Goal: Task Accomplishment & Management: Manage account settings

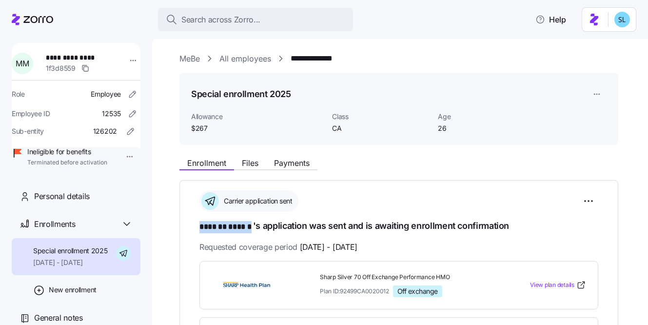
drag, startPoint x: 200, startPoint y: 226, endPoint x: 253, endPoint y: 225, distance: 52.7
click at [253, 225] on h1 "******* ****** 's application was sent and is awaiting enrollment confirmation" at bounding box center [398, 226] width 399 height 14
copy span "******* ******"
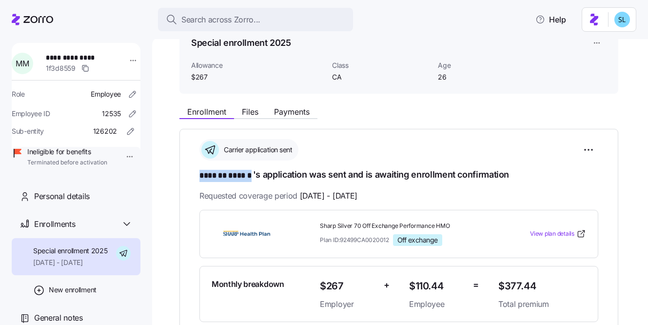
scroll to position [65, 0]
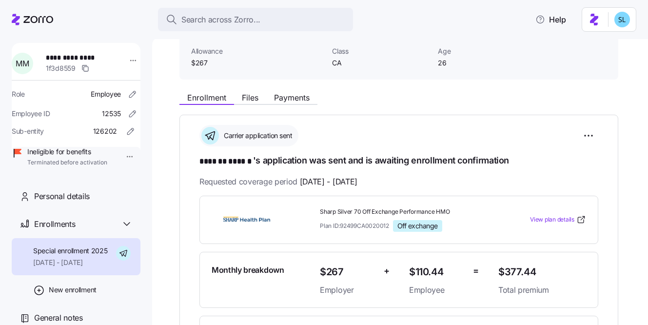
click at [374, 209] on span "Sharp Silver 70 Off Exchange Performance HMO" at bounding box center [405, 212] width 171 height 8
copy span "Sharp Silver 70 Off Exchange Performance HMO"
drag, startPoint x: 213, startPoint y: 161, endPoint x: 251, endPoint y: 157, distance: 38.3
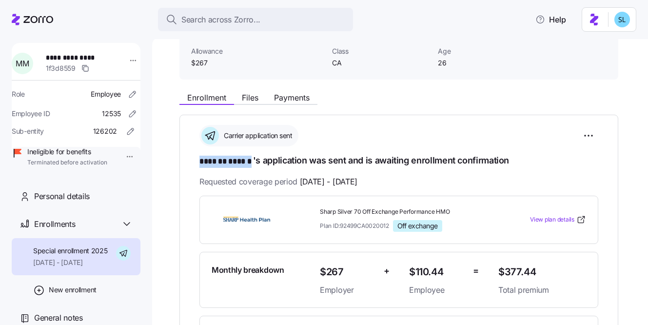
click at [251, 157] on div "**********" at bounding box center [398, 259] width 439 height 288
copy span "******* ******"
click at [372, 214] on span "Sharp Silver 70 Off Exchange Performance HMO" at bounding box center [405, 212] width 171 height 8
click at [372, 213] on span "Sharp Silver 70 Off Exchange Performance HMO" at bounding box center [405, 212] width 171 height 8
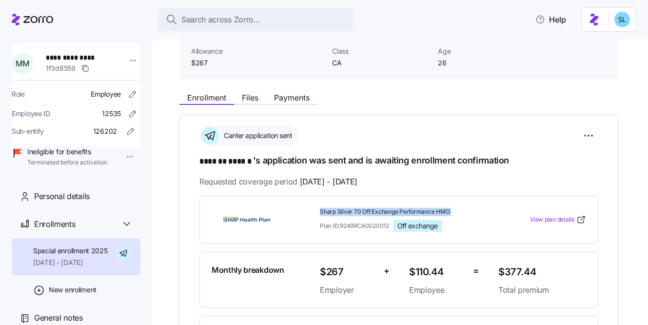
click at [372, 213] on span "Sharp Silver 70 Off Exchange Performance HMO" at bounding box center [405, 212] width 171 height 8
copy span "Sharp Silver 70 Off Exchange Performance HMO"
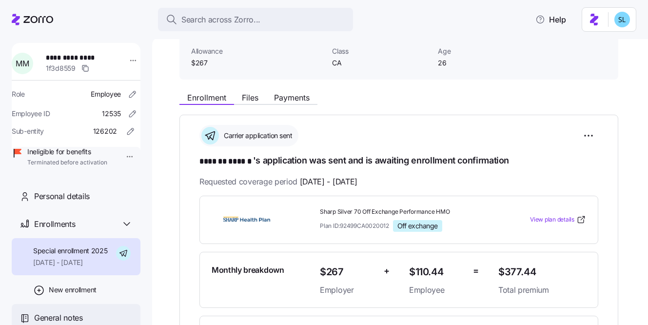
click at [56, 313] on div "General notes" at bounding box center [76, 318] width 129 height 28
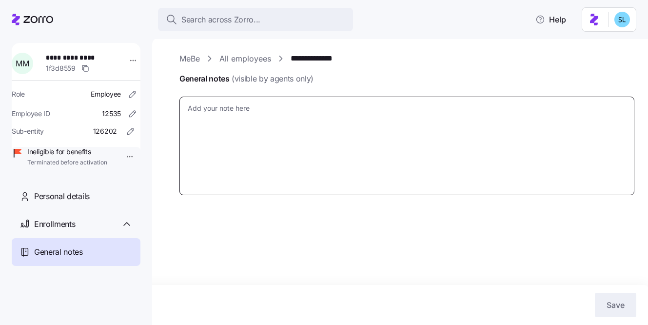
click at [229, 111] on textarea "General notes (visible by agents only)" at bounding box center [406, 146] width 455 height 99
type textarea "x"
type textarea "1"
type textarea "x"
type textarea "10"
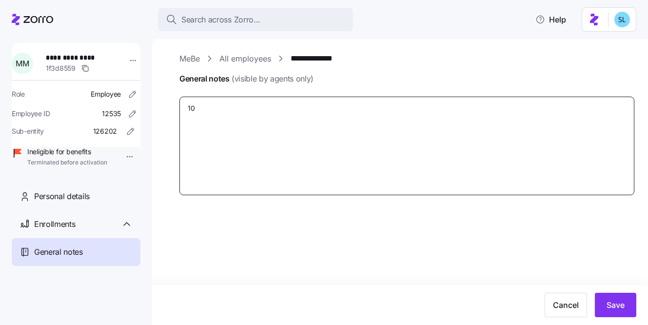
type textarea "x"
type textarea "10/"
type textarea "x"
type textarea "10/1"
type textarea "x"
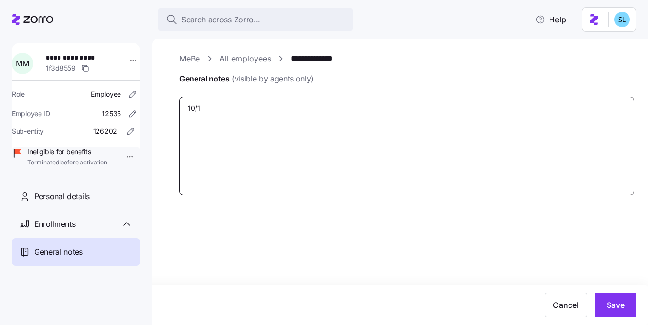
type textarea "10/14"
type textarea "x"
type textarea "10/14/"
type textarea "x"
type textarea "10/14/2"
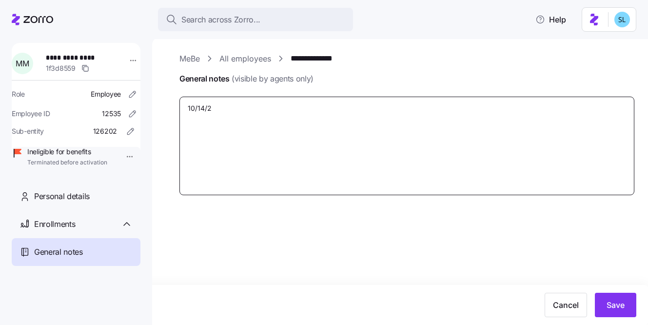
type textarea "x"
type textarea "10/14/25"
type textarea "x"
type textarea "10/14/25"
type textarea "x"
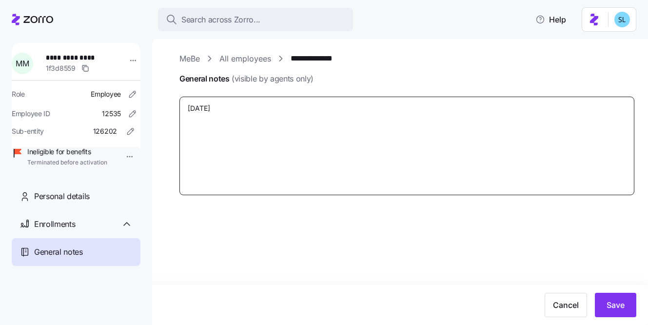
type textarea "10/14/25 ="
type textarea "x"
type textarea "10/14/25"
type textarea "x"
type textarea "10/14/25 -"
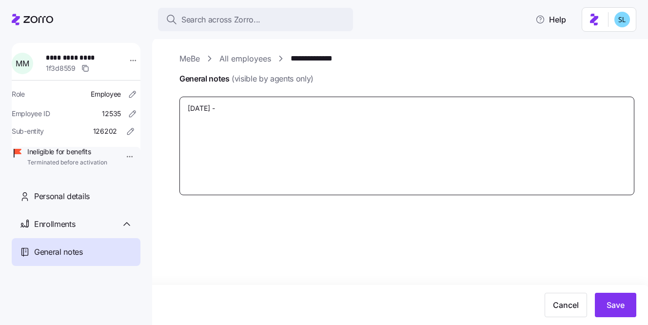
type textarea "x"
type textarea "10/14/25 -"
type textarea "x"
type textarea "10/14/25 - E"
type textarea "x"
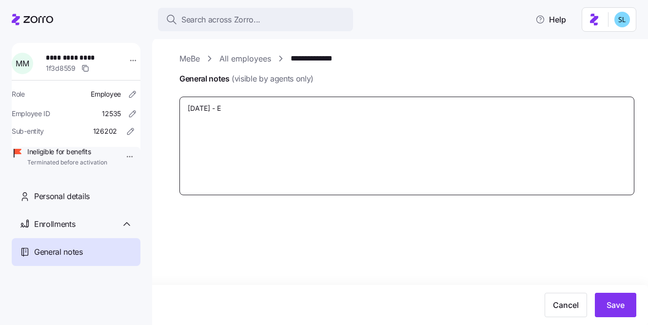
type textarea "10/14/25 - EE"
type textarea "x"
type textarea "10/14/25 - EE"
type textarea "x"
type textarea "10/14/25 - EE t"
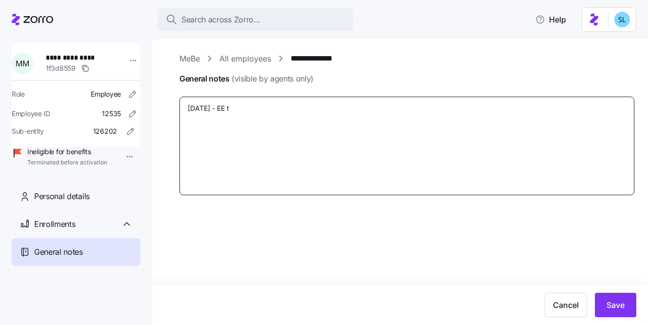
type textarea "x"
type textarea "10/14/25 - EE te"
type textarea "x"
type textarea "10/14/25 - EE ter"
type textarea "x"
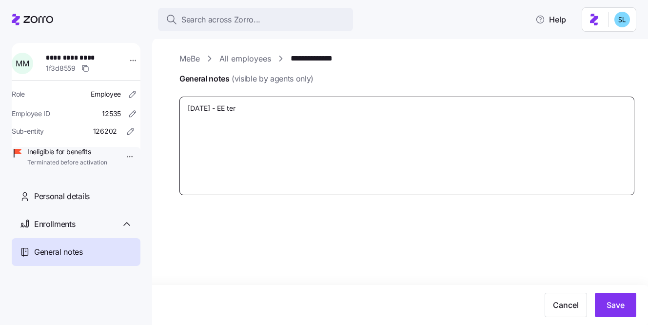
type textarea "10/14/25 - EE teri"
type textarea "x"
type textarea "10/14/25 - EE terim"
type textarea "x"
type textarea "10/14/25 - EE terimi"
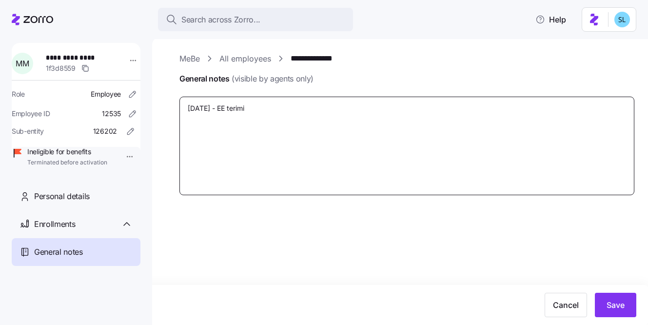
type textarea "x"
type textarea "10/14/25 - EE terim"
type textarea "x"
type textarea "10/14/25 - EE teri"
type textarea "x"
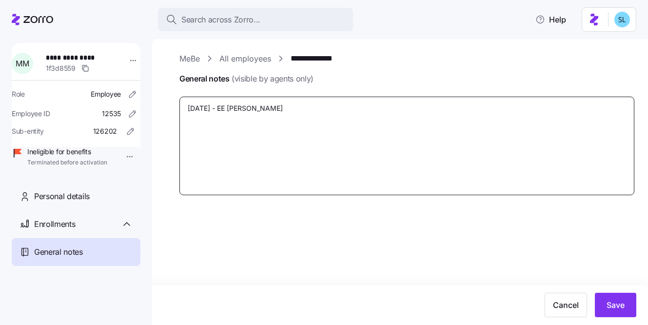
type textarea "10/14/25 - EE ter"
type textarea "x"
type textarea "10/14/25 - EE term"
type textarea "x"
type textarea "10/14/25 - EE termi"
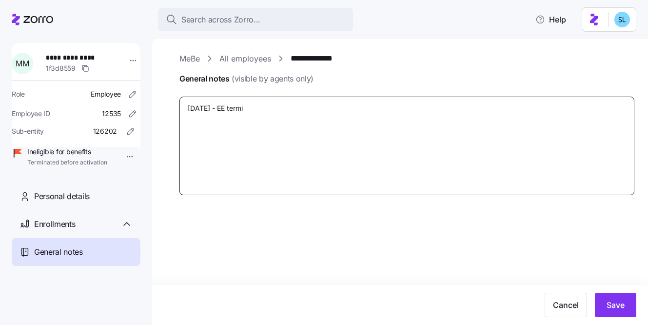
type textarea "x"
type textarea "10/14/25 - EE termin"
type textarea "x"
type textarea "10/14/25 - EE termina"
type textarea "x"
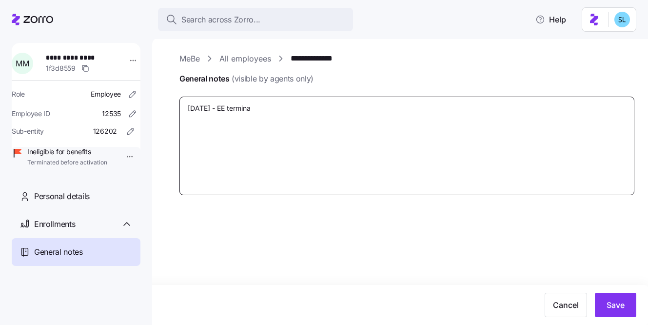
type textarea "10/14/25 - EE terminat"
type textarea "x"
type textarea "10/14/25 - EE terminate"
type textarea "x"
type textarea "10/14/25 - EE terminat"
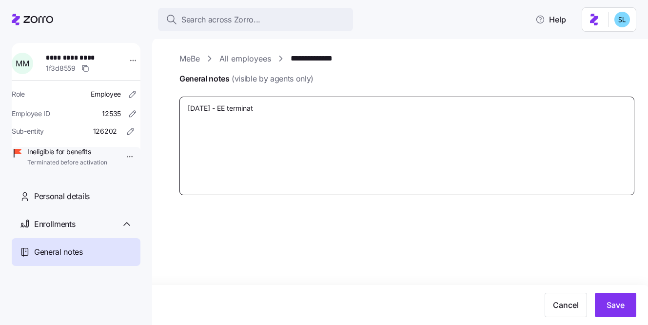
type textarea "x"
type textarea "10/14/25 - EE terminate"
type textarea "x"
type textarea "10/14/25 - EE terminated"
type textarea "x"
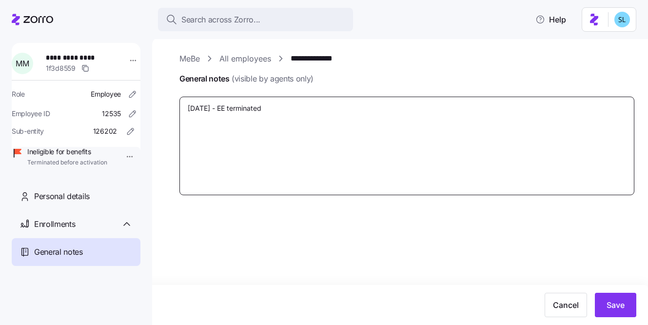
type textarea "10/14/25 - EE terminated"
type textarea "x"
type textarea "10/14/25 - EE terminated b"
type textarea "x"
type textarea "10/14/25 - EE terminated be"
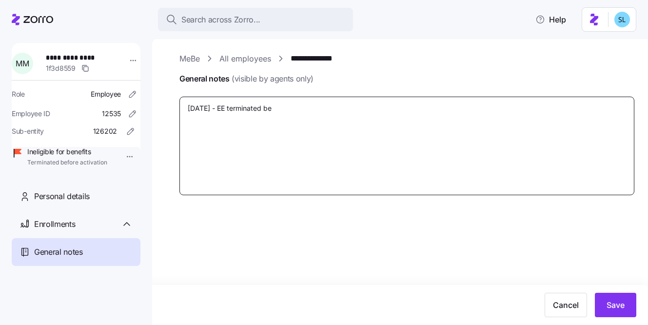
type textarea "x"
type textarea "10/14/25 - EE terminated bef"
type textarea "x"
type textarea "10/14/25 - EE terminated befo"
type textarea "x"
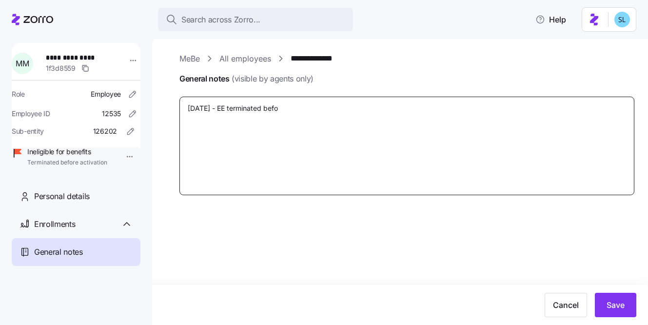
type textarea "10/14/25 - EE terminated befor"
type textarea "x"
type textarea "10/14/25 - EE terminated before"
type textarea "x"
type textarea "10/14/25 - EE terminated before"
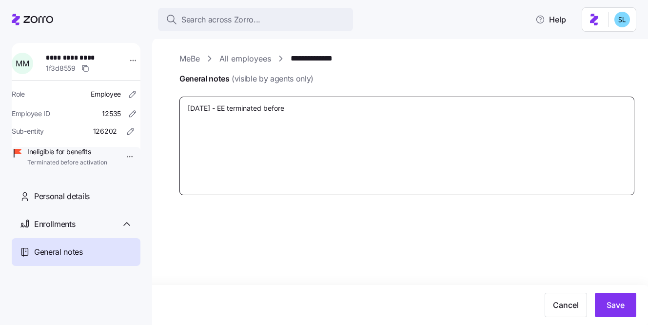
type textarea "x"
type textarea "10/14/25 - EE terminated before C"
type textarea "x"
type textarea "10/14/25 - EE terminated before CS"
type textarea "x"
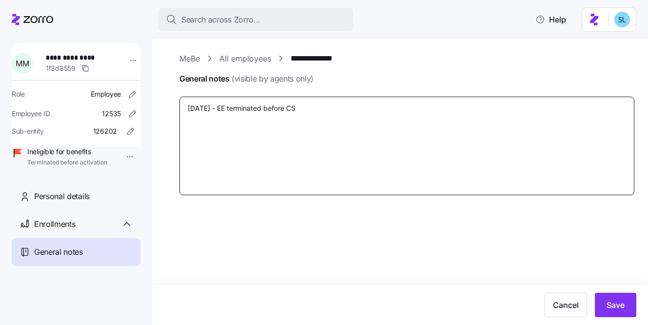
type textarea "10/14/25 - EE terminated before CSD"
type textarea "x"
type textarea "10/14/25 - EE terminated before CSD"
type textarea "x"
type textarea "10/14/25 - EE terminated before CSD b"
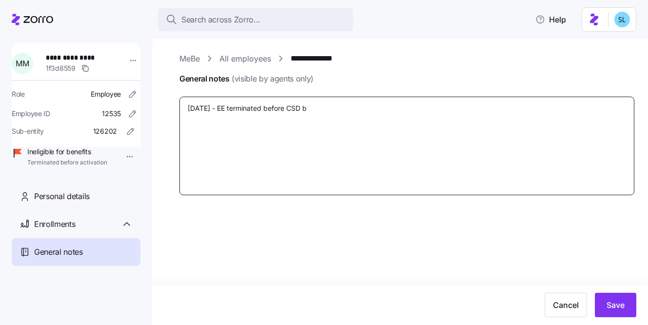
type textarea "x"
type textarea "10/14/25 - EE terminated before CSD be"
type textarea "x"
type textarea "10/14/25 - EE terminated before CSD beg"
type textarea "x"
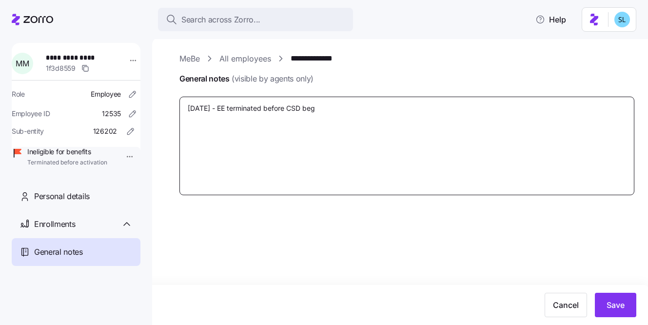
type textarea "10/14/25 - EE terminated before CSD bega"
type textarea "x"
type textarea "10/14/25 - EE terminated before CSD began"
type textarea "x"
type textarea "10/14/25 - EE terminated before CSD began"
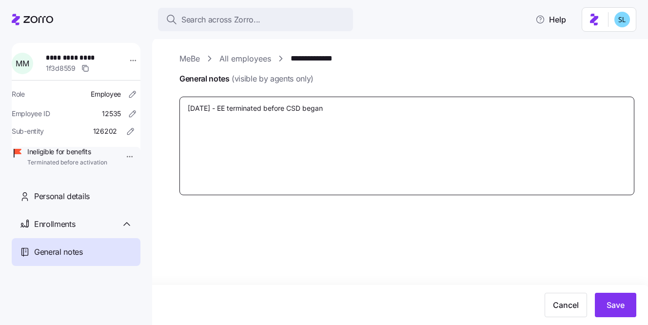
type textarea "x"
type textarea "10/14/25 - EE terminated before CSD began 1"
type textarea "x"
type textarea "10/14/25 - EE terminated before CSD began 11"
type textarea "x"
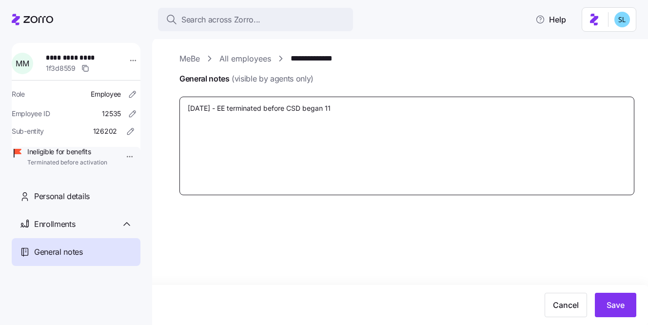
type textarea "10/14/25 - EE terminated before CSD began 11/"
type textarea "x"
type textarea "10/14/25 - EE terminated before CSD began 11/1"
type textarea "x"
type textarea "10/14/25 - EE terminated before CSD began 11/1."
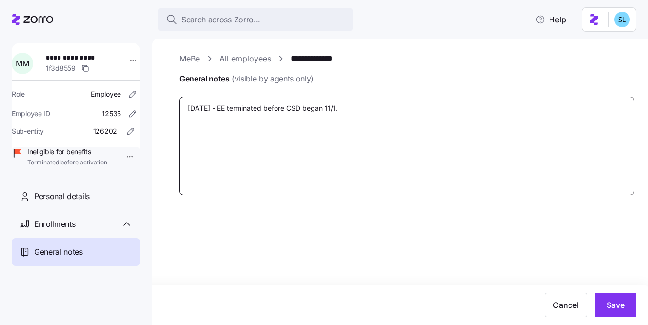
type textarea "x"
type textarea "10/14/25 - EE terminated before CSD began 11/1."
type textarea "x"
type textarea "10/14/25 - EE terminated before CSD began 11/1. H"
type textarea "x"
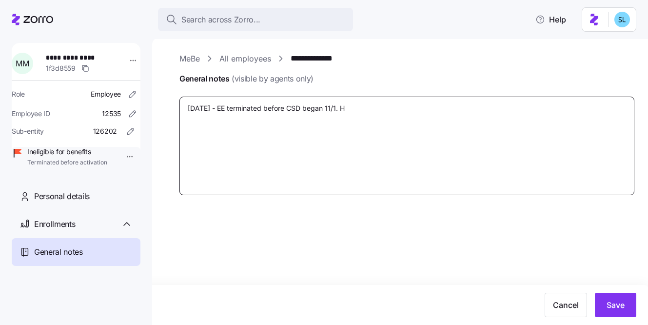
type textarea "10/14/25 - EE terminated before CSD began 11/1. He"
type textarea "x"
type textarea "10/14/25 - EE terminated before CSD began 11/1. Her"
type textarea "x"
type textarea "10/14/25 - EE terminated before CSD began 11/1. Her"
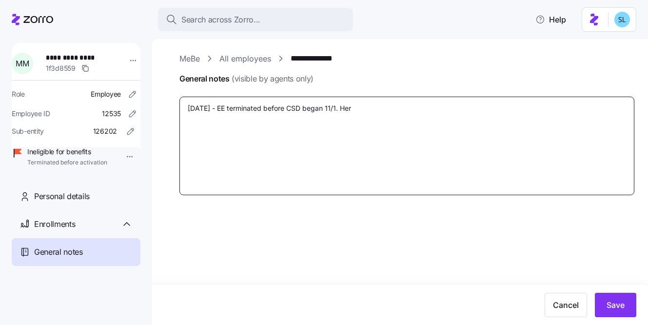
type textarea "x"
type textarea "10/14/25 - EE terminated before CSD began 11/1. Her p"
type textarea "x"
type textarea "10/14/25 - EE terminated before CSD began 11/1. Her pl"
type textarea "x"
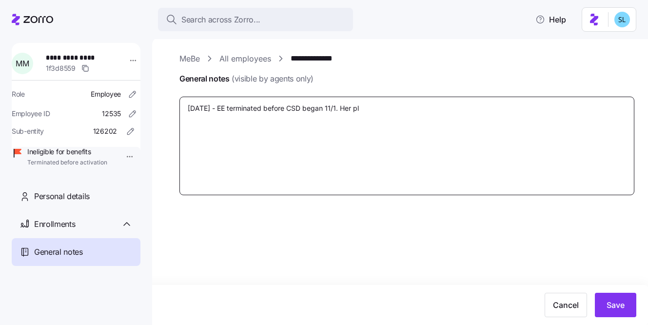
type textarea "10/14/25 - EE terminated before CSD began 11/1. Her pla"
type textarea "x"
type textarea "10/14/25 - EE terminated before CSD began 11/1. Her plan"
type textarea "x"
type textarea "10/14/25 - EE terminated before CSD began 11/1. Her plan"
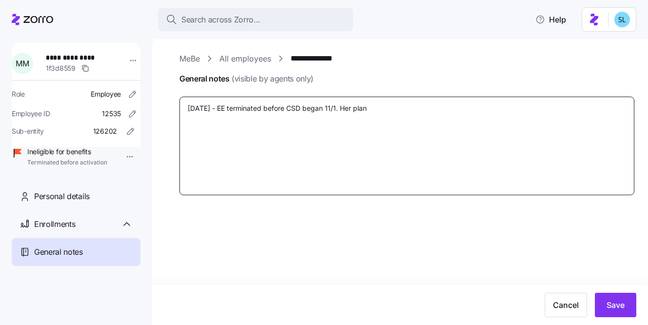
type textarea "x"
type textarea "10/14/25 - EE terminated before CSD began 11/1. Her plan wi"
type textarea "x"
type textarea "10/14/25 - EE terminated before CSD began 11/1. Her plan wit"
type textarea "x"
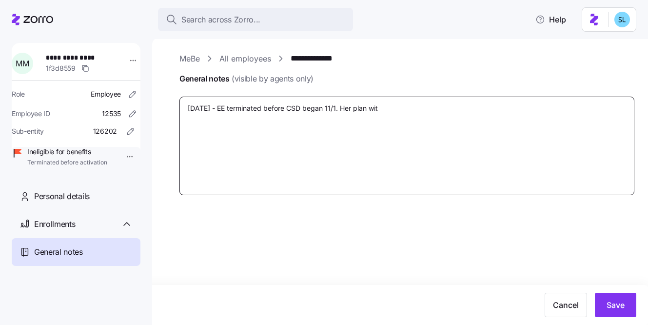
type textarea "10/14/25 - EE terminated before CSD began 11/1. Her plan with"
type textarea "x"
type textarea "10/14/25 - EE terminated before CSD began 11/1. Her plan with"
type textarea "x"
type textarea "10/14/25 - EE terminated before CSD began 11/1. Her plan with S"
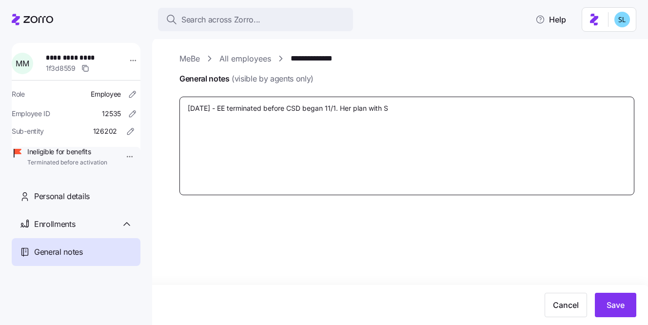
type textarea "x"
type textarea "10/14/25 - EE terminated before CSD began 11/1. Her plan with Sh"
type textarea "x"
type textarea "10/14/25 - EE terminated before CSD began 11/1. Her plan with Sha"
type textarea "x"
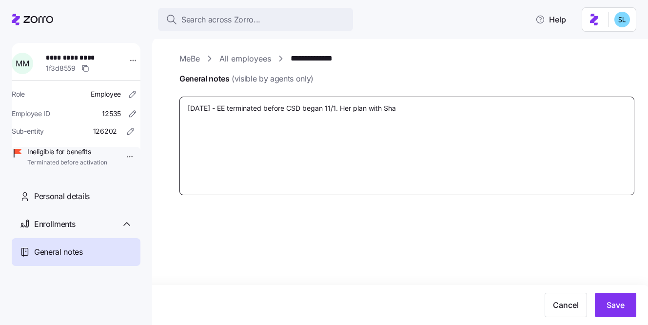
type textarea "10/14/25 - EE terminated before CSD began 11/1. Her plan with Shar"
type textarea "x"
type textarea "10/14/25 - EE terminated before CSD began 11/1. Her plan with Sharp"
type textarea "x"
type textarea "10/14/25 - EE terminated before CSD began 11/1. Her plan with Sharp"
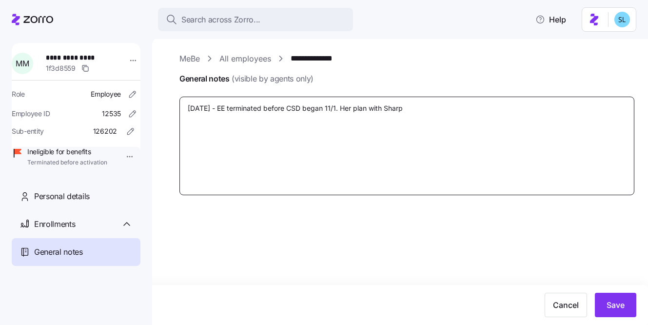
paste textarea "Sharp Silver 70 Off Exchange Performance HMO"
type textarea "x"
type textarea "10/14/25 - EE terminated before CSD began 11/1. Her plan with Sharp Sharp Silve…"
click at [398, 109] on textarea "10/14/25 - EE terminated before CSD began 11/1. Her plan with Sharp Sharp Silve…" at bounding box center [406, 146] width 455 height 99
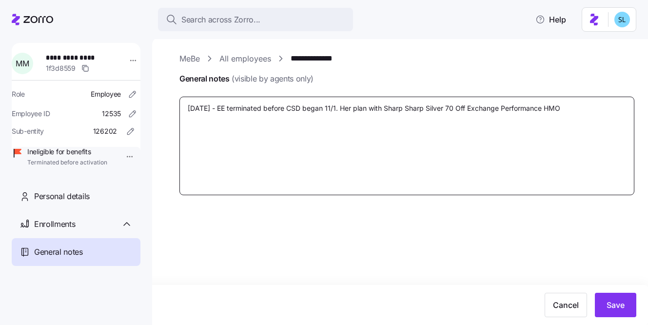
type textarea "x"
type textarea "10/14/25 - EE terminated before CSD began 11/1. Her plan with Sharp Silver 70 O…"
type textarea "x"
type textarea "10/14/25 - EE terminated before CSD began 11/1. Her plan wwith Sharp Silver 70 …"
type textarea "x"
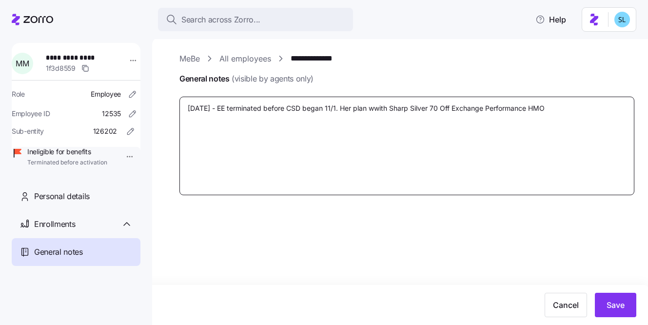
type textarea "10/14/25 - EE terminated before CSD began 11/1. Her plan wawith Sharp Silver 70…"
type textarea "x"
type textarea "10/14/25 - EE terminated before CSD began 11/1. Her plan waswith Sharp Silver 7…"
type textarea "x"
type textarea "10/14/25 - EE terminated before CSD began 11/1. Her plan was with Sharp Silver …"
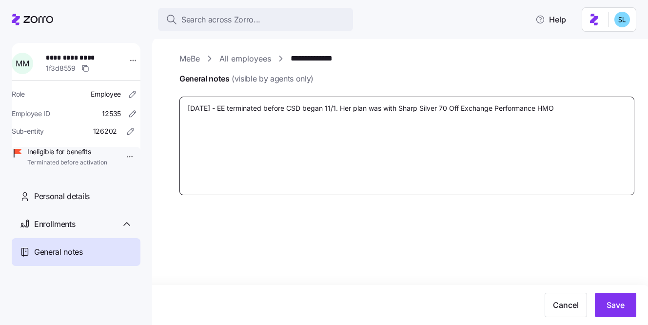
click at [577, 104] on textarea "10/14/25 - EE terminated before CSD began 11/1. Her plan was with Sharp Silver …" at bounding box center [406, 146] width 455 height 99
type textarea "x"
type textarea "10/14/25 - EE terminated before CSD began 11/1. Her plan was with Sharp Silver …"
type textarea "x"
type textarea "10/14/25 - EE terminated before CSD began 11/1. Her plan was with Sharp Silver …"
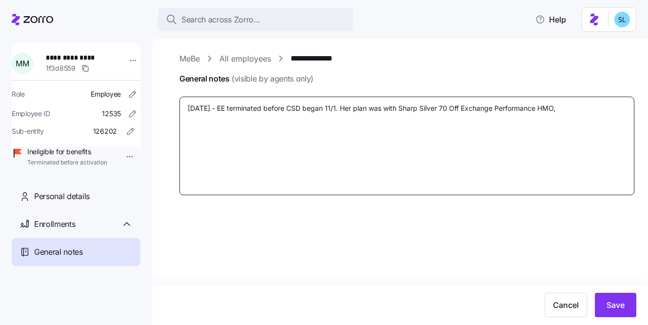
type textarea "x"
type textarea "10/14/25 - EE terminated before CSD began 11/1. Her plan was with Sharp Silver …"
type textarea "x"
type textarea "10/14/25 - EE terminated before CSD began 11/1. Her plan was with Sharp Silver …"
type textarea "x"
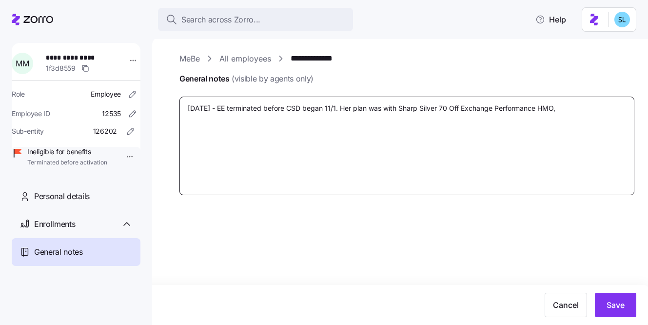
type textarea "10/14/25 - EE terminated before CSD began 11/1. Her plan was with Sharp Silver …"
type textarea "x"
type textarea "10/14/25 - EE terminated before CSD began 11/1. Her plan was with Sharp Silver …"
type textarea "x"
type textarea "10/14/25 - EE terminated before CSD began 11/1. Her plan was with Sharp Silver …"
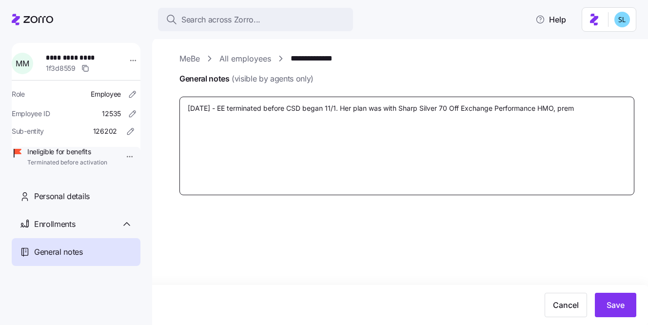
type textarea "x"
type textarea "10/14/25 - EE terminated before CSD began 11/1. Her plan was with Sharp Silver …"
type textarea "x"
type textarea "10/14/25 - EE terminated before CSD began 11/1. Her plan was with Sharp Silver …"
type textarea "x"
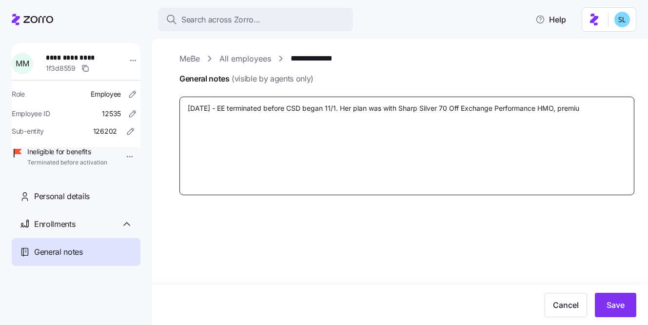
type textarea "10/14/25 - EE terminated before CSD began 11/1. Her plan was with Sharp Silver …"
type textarea "x"
type textarea "10/14/25 - EE terminated before CSD began 11/1. Her plan was with Sharp Silver …"
paste textarea "$377.44"
type textarea "x"
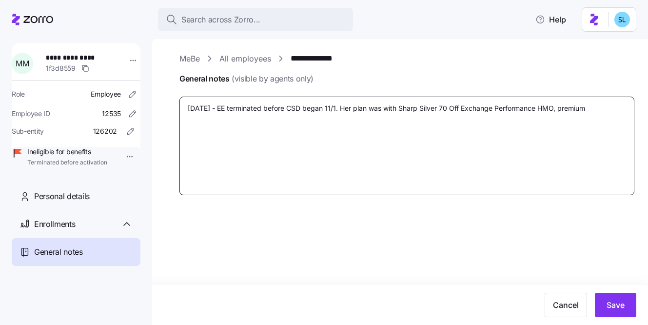
type textarea "10/14/25 - EE terminated before CSD began 11/1. Her plan was with Sharp Silver …"
type textarea "x"
type textarea "10/14/25 - EE terminated before CSD began 11/1. Her plan was with Sharp Silver …"
type textarea "x"
type textarea "10/14/25 - EE terminated before CSD began 11/1. Her plan was with Sharp Silver …"
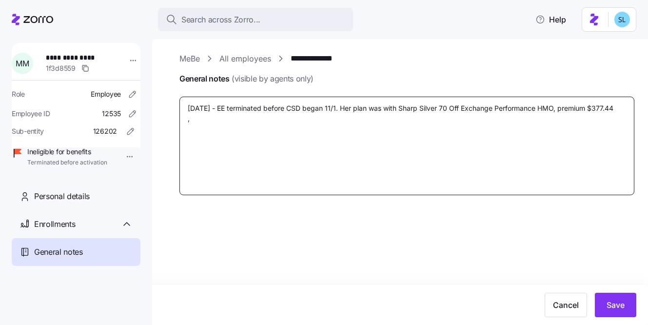
type textarea "x"
type textarea "10/14/25 - EE terminated before CSD began 11/1. Her plan was with Sharp Silver …"
type textarea "x"
type textarea "10/14/25 - EE terminated before CSD began 11/1. Her plan was with Sharp Silver …"
type textarea "x"
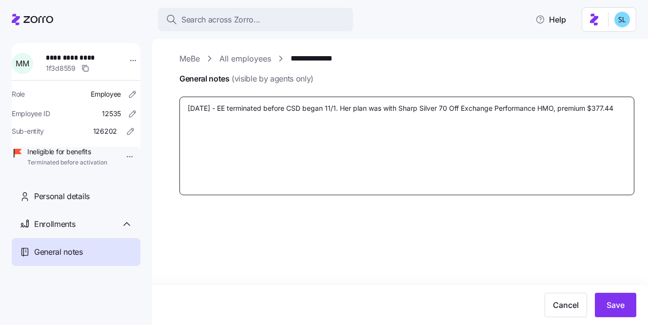
type textarea "10/14/25 - EE terminated before CSD began 11/1. Her plan was with Sharp Silver …"
paste textarea "$110.44"
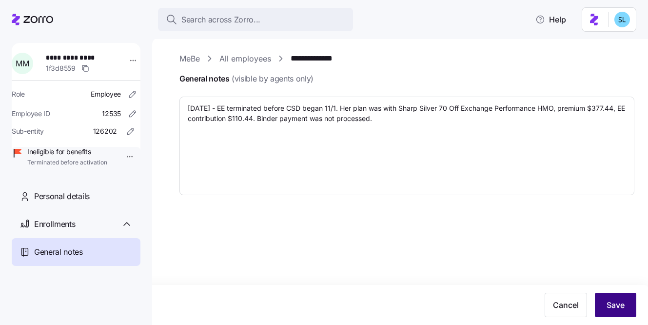
click at [622, 310] on span "Save" at bounding box center [616, 305] width 18 height 12
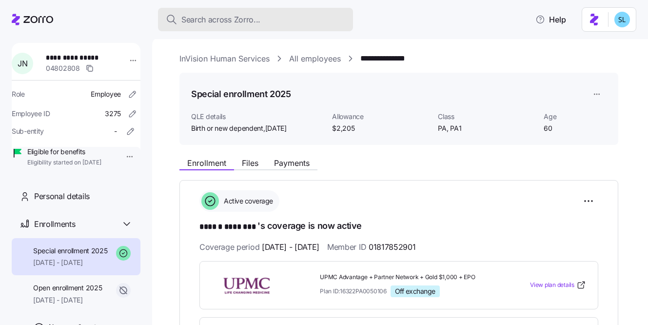
click at [292, 24] on div "Search across Zorro..." at bounding box center [255, 20] width 179 height 12
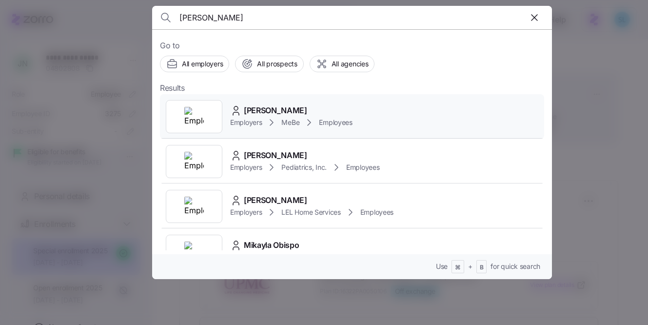
type input "Mikayla Morris"
click at [284, 112] on span "Mikayla Morris" at bounding box center [275, 110] width 63 height 12
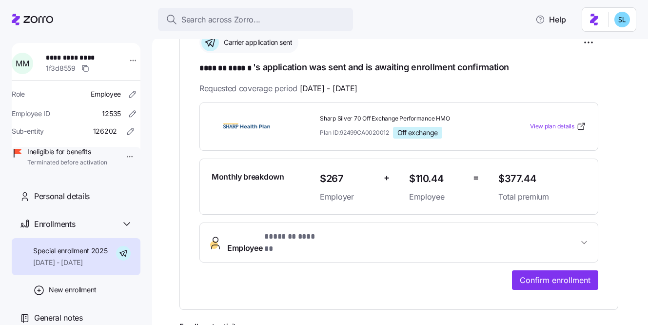
scroll to position [164, 0]
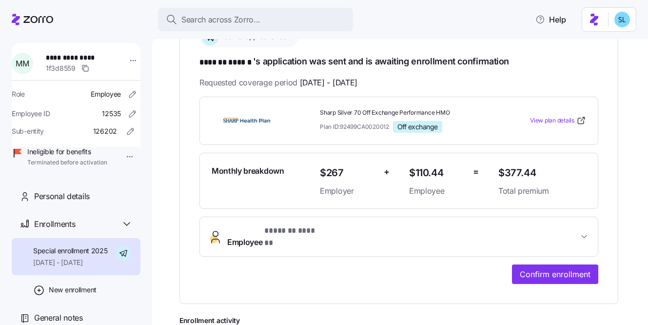
click at [515, 171] on span "$377.44" at bounding box center [542, 173] width 88 height 16
copy span "$377.44"
click at [430, 171] on span "$110.44" at bounding box center [437, 173] width 56 height 16
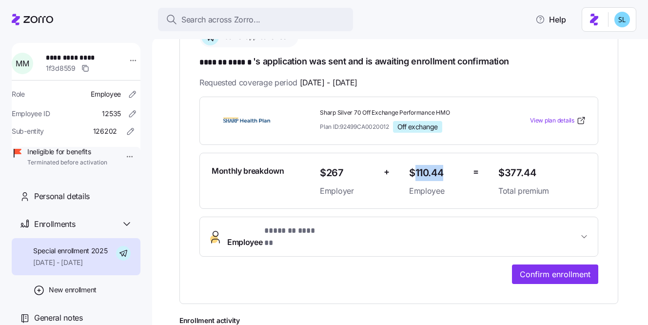
click at [430, 171] on span "$110.44" at bounding box center [437, 173] width 56 height 16
copy span "$110.44"
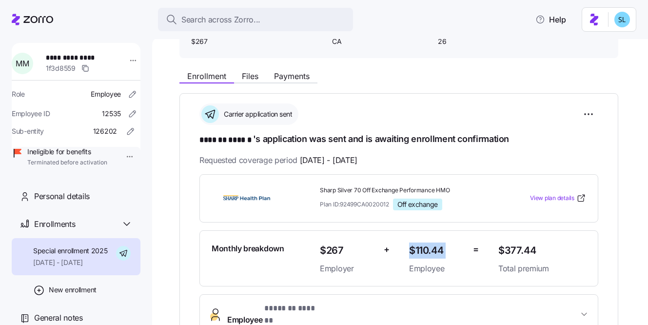
scroll to position [86, 0]
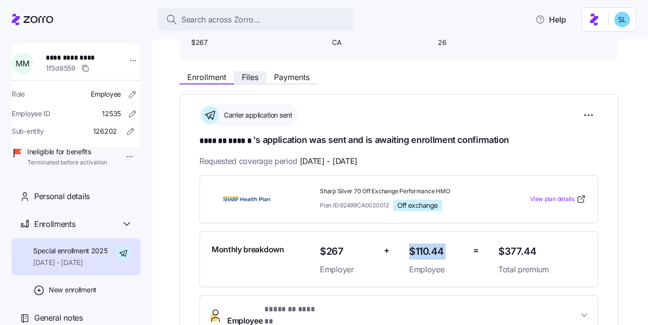
click at [261, 75] on button "Files" at bounding box center [250, 77] width 32 height 12
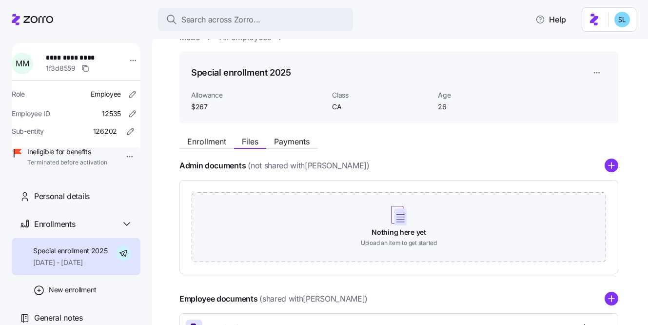
scroll to position [142, 0]
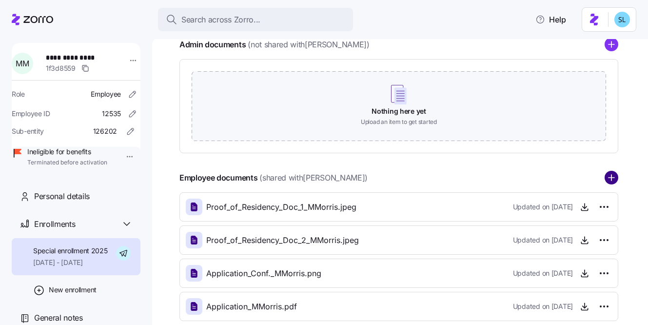
click at [612, 179] on circle "add icon" at bounding box center [611, 178] width 13 height 13
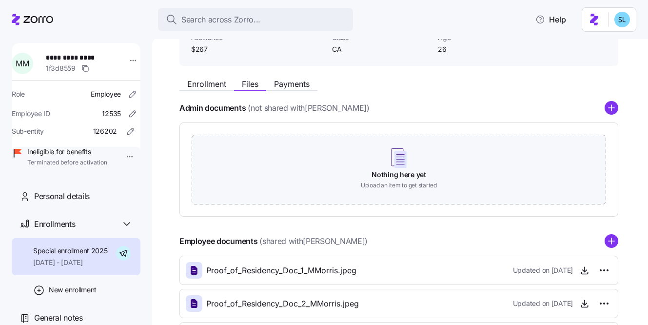
scroll to position [58, 0]
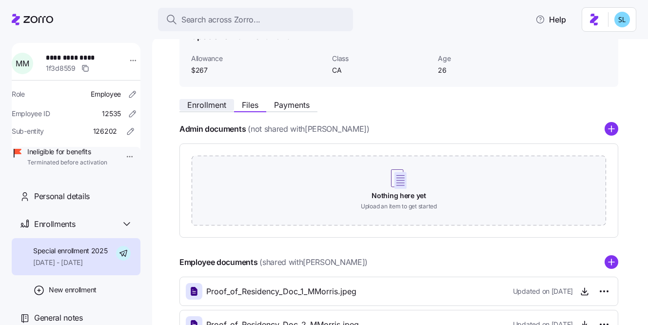
click at [228, 106] on button "Enrollment" at bounding box center [206, 105] width 55 height 12
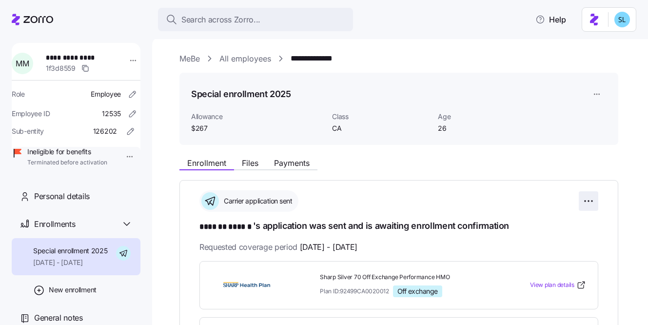
click at [586, 193] on html "**********" at bounding box center [324, 159] width 648 height 319
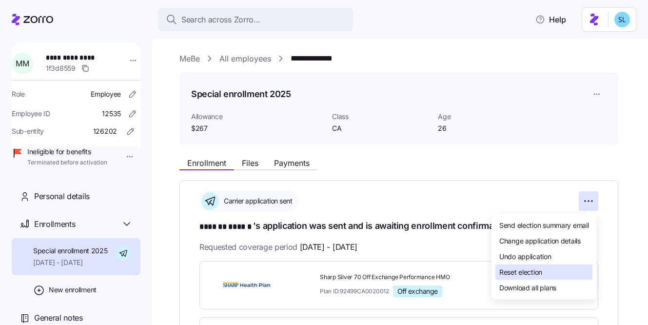
click at [574, 271] on div "Reset election" at bounding box center [544, 272] width 97 height 16
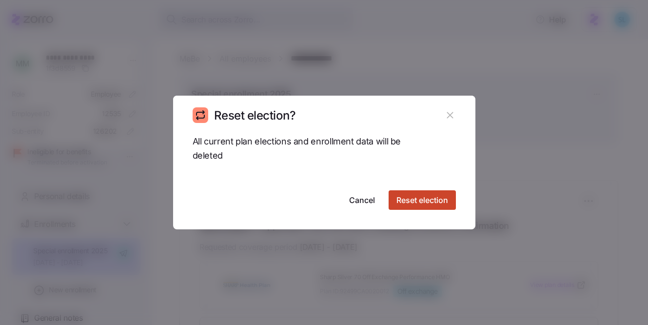
click at [429, 200] on span "Reset election" at bounding box center [423, 200] width 52 height 12
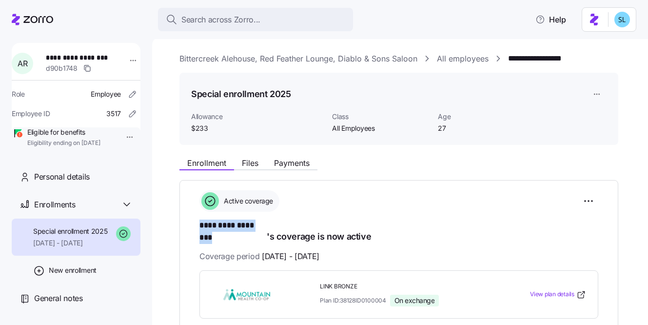
drag, startPoint x: 204, startPoint y: 226, endPoint x: 265, endPoint y: 226, distance: 61.5
click at [265, 226] on div "**********" at bounding box center [398, 315] width 439 height 270
copy span "********* ********"
click at [594, 191] on div "Active coverage" at bounding box center [398, 200] width 399 height 21
click at [593, 198] on html "**********" at bounding box center [324, 159] width 648 height 319
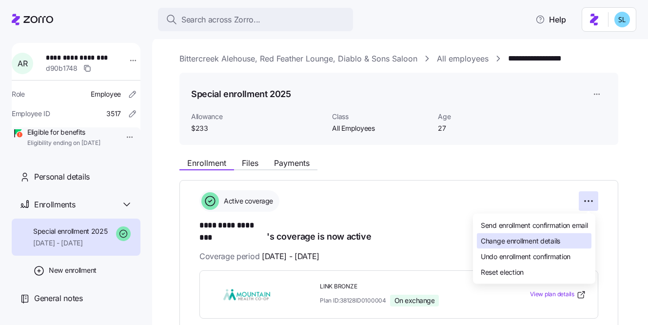
click at [587, 237] on div "Change enrollment details" at bounding box center [534, 241] width 115 height 16
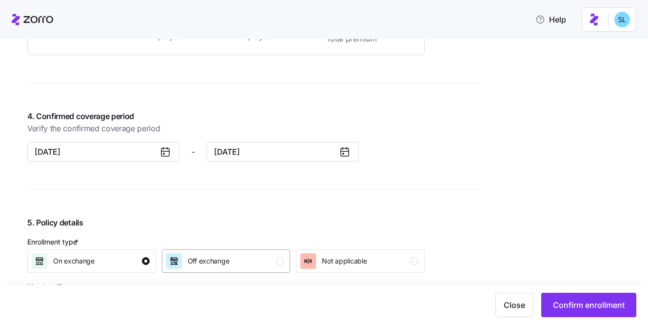
scroll to position [793, 0]
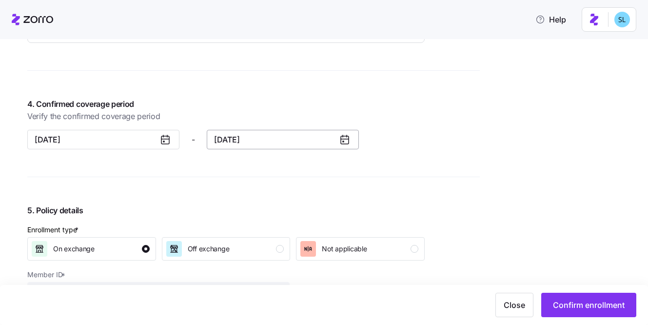
click at [261, 144] on input "December 31, 2025" at bounding box center [283, 140] width 152 height 20
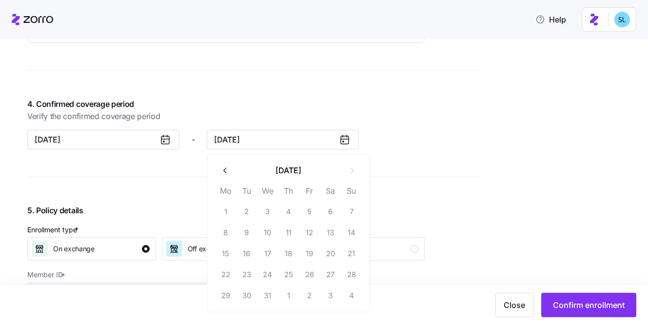
click at [230, 170] on button "button" at bounding box center [225, 170] width 20 height 20
click at [313, 290] on button "31" at bounding box center [309, 295] width 20 height 20
type input "October 31, 2025"
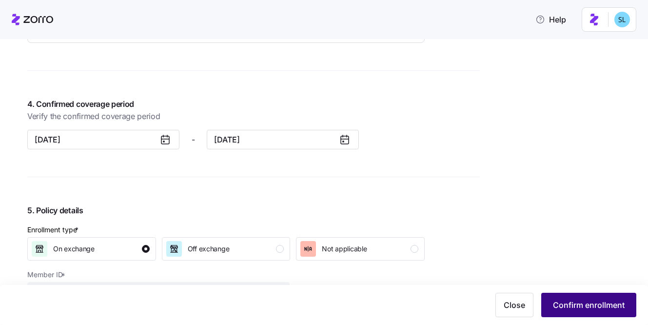
click at [569, 297] on button "Confirm enrollment" at bounding box center [588, 305] width 95 height 24
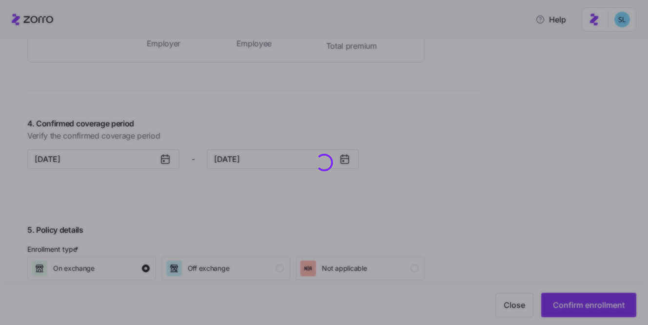
scroll to position [813, 0]
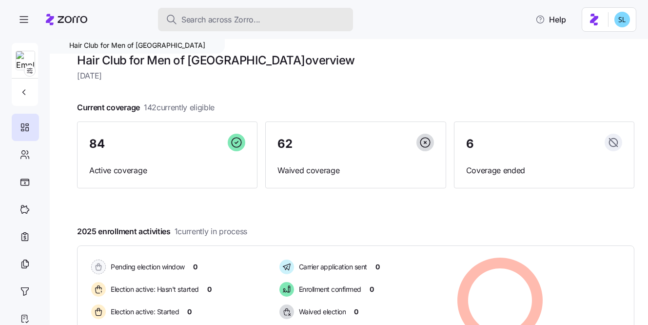
click at [329, 11] on button "Search across Zorro..." at bounding box center [255, 19] width 195 height 23
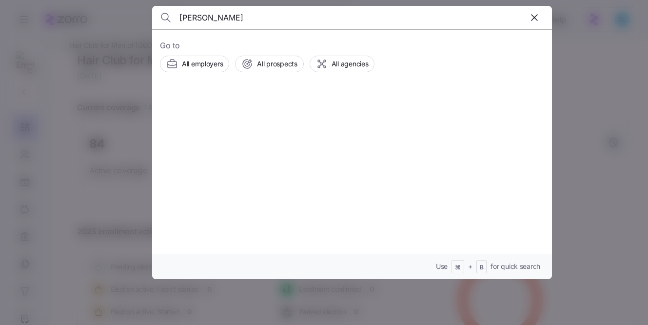
type input "[PERSON_NAME]"
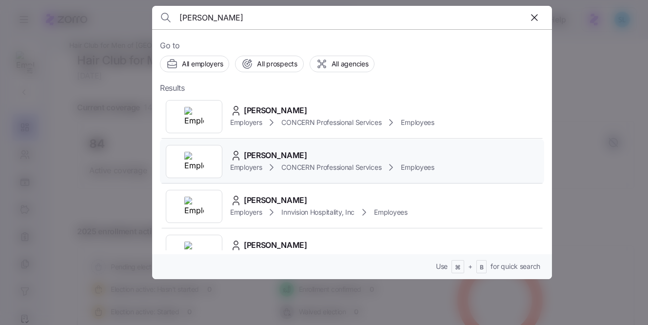
click at [251, 150] on span "[PERSON_NAME]" at bounding box center [275, 155] width 63 height 12
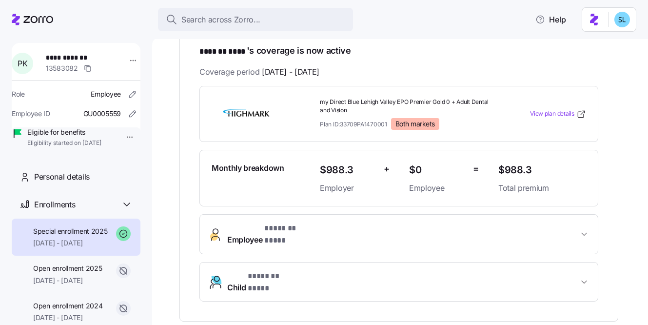
click at [395, 238] on button "Employee * ******* **** *" at bounding box center [399, 234] width 398 height 39
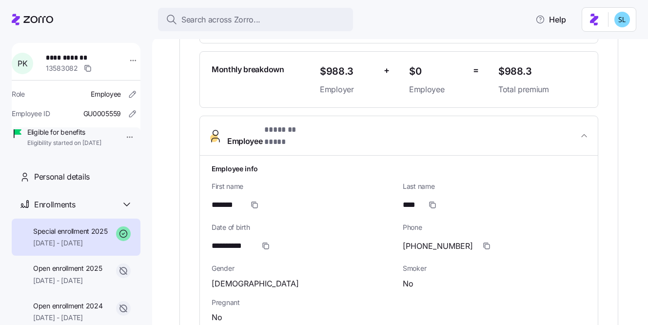
scroll to position [280, 0]
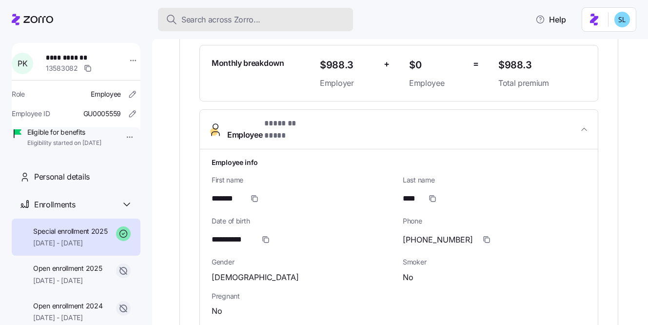
click at [298, 20] on div "Search across Zorro..." at bounding box center [255, 20] width 179 height 12
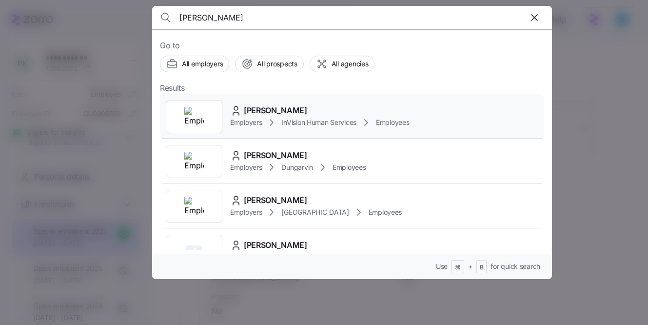
type input "[PERSON_NAME]"
click at [308, 100] on div "[PERSON_NAME] Employers InVision Human Services Employees" at bounding box center [352, 116] width 384 height 45
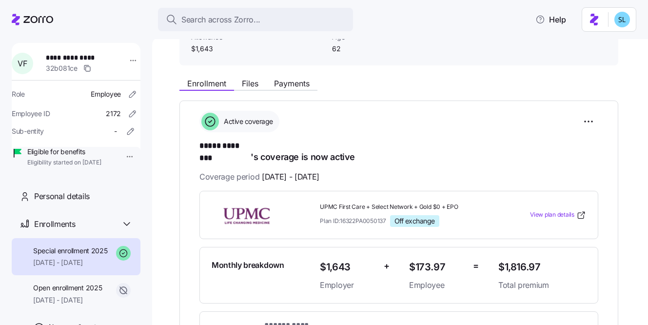
scroll to position [155, 0]
